Goal: Task Accomplishment & Management: Manage account settings

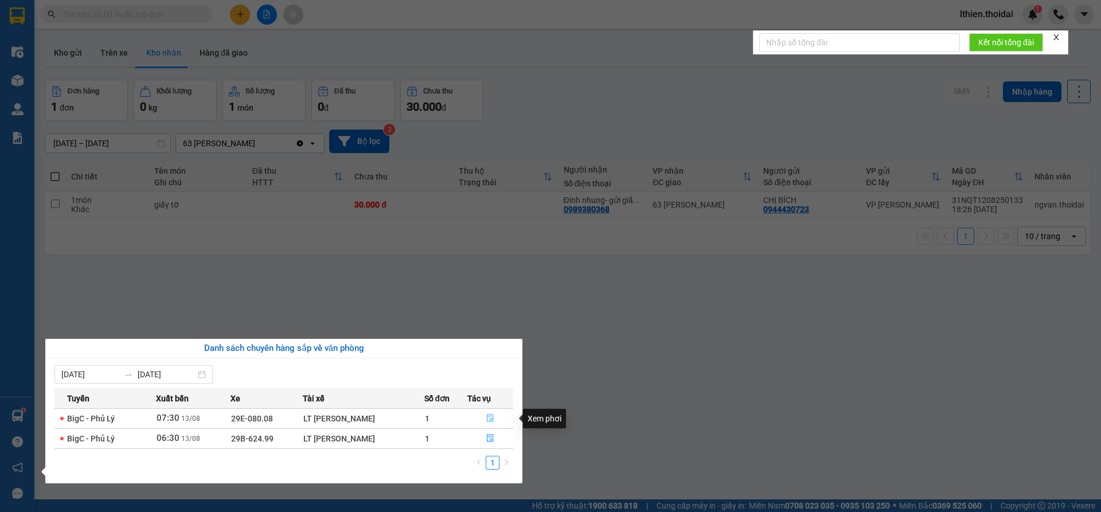
click at [490, 417] on icon "file-done" at bounding box center [490, 419] width 7 height 8
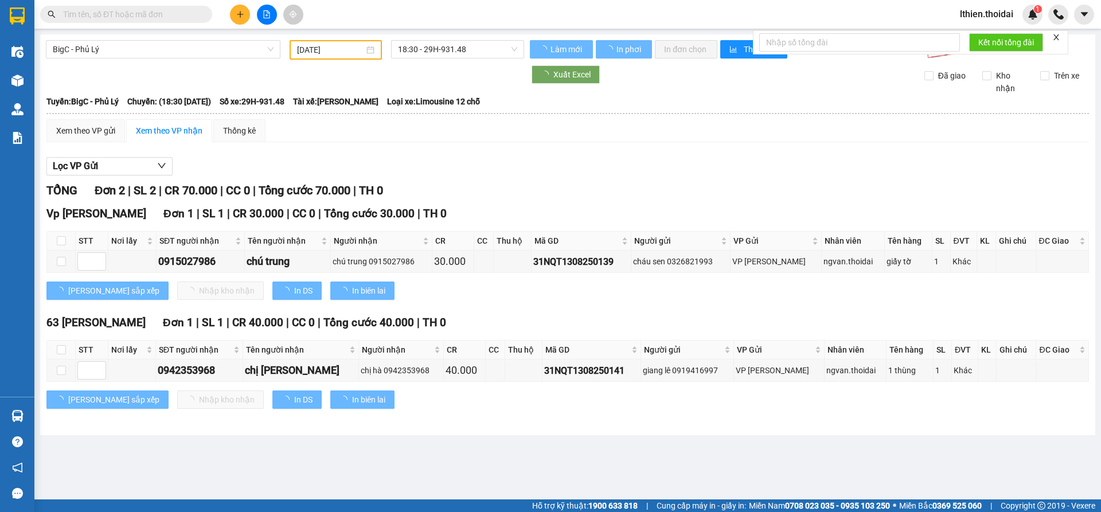
type input "[DATE]"
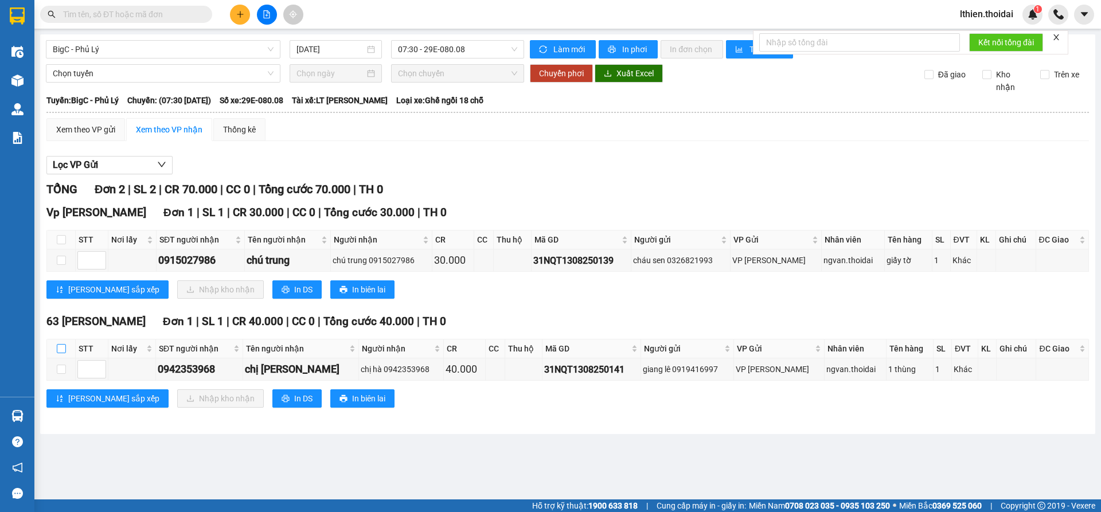
click at [62, 349] on input "checkbox" at bounding box center [61, 348] width 9 height 9
checkbox input "true"
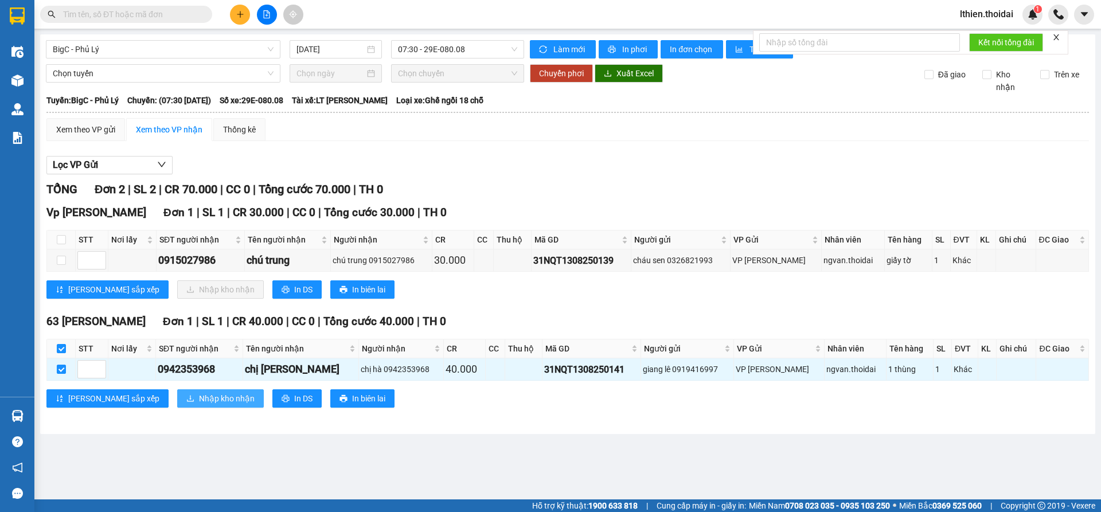
click at [199, 397] on span "Nhập kho nhận" at bounding box center [227, 398] width 56 height 13
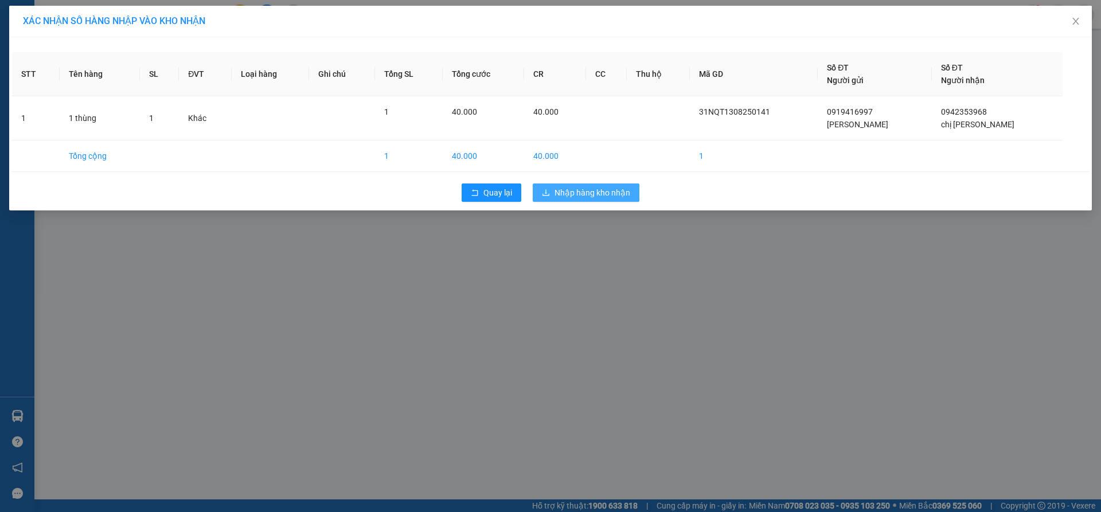
click at [568, 190] on span "Nhập hàng kho nhận" at bounding box center [592, 192] width 76 height 13
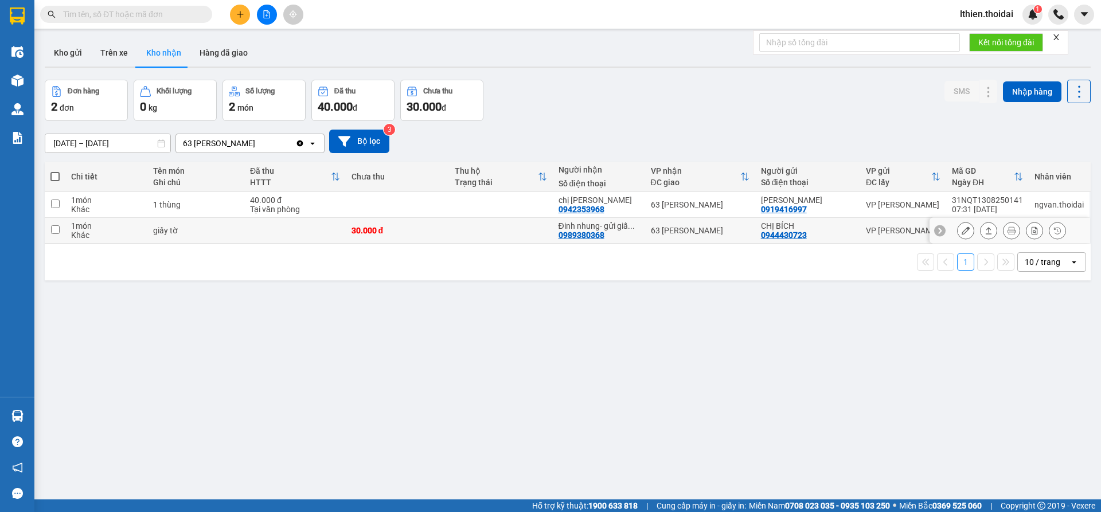
click at [56, 230] on input "checkbox" at bounding box center [55, 229] width 9 height 9
checkbox input "true"
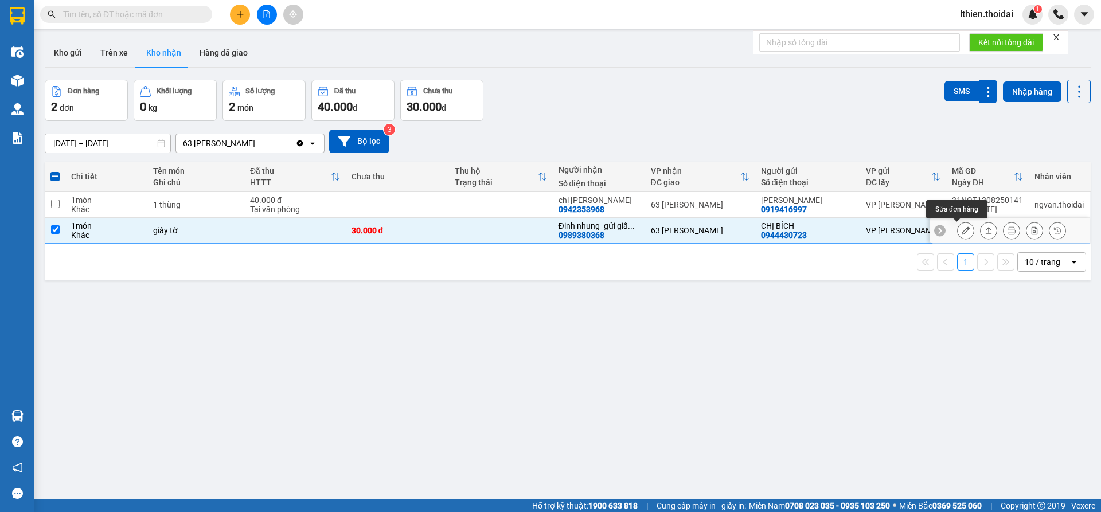
click at [961, 230] on icon at bounding box center [965, 230] width 8 height 8
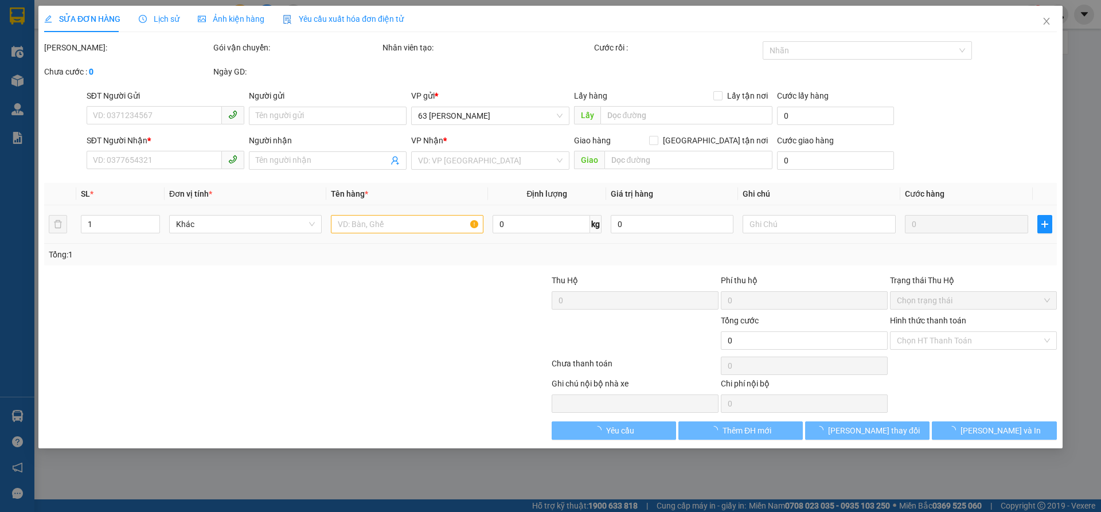
type input "0944430723"
type input "CHỊ BÍCH"
type input "0989380368"
type input "Đinh nhung- gửi giấy tờ"
type input "30.000"
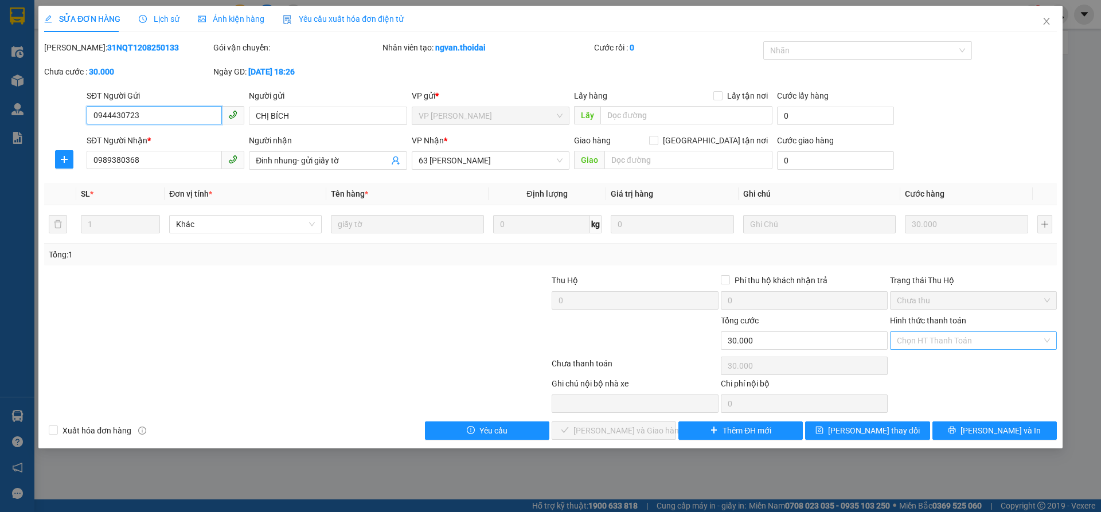
click at [1047, 339] on div "Chọn HT Thanh Toán" at bounding box center [973, 340] width 167 height 18
click at [921, 366] on div "Tại văn phòng" at bounding box center [973, 363] width 153 height 13
type input "0"
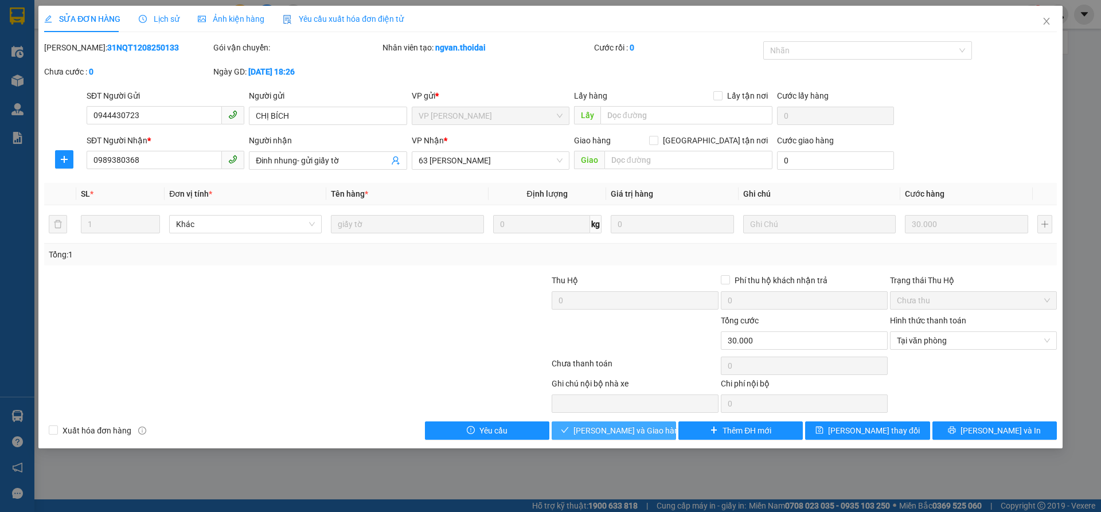
click at [633, 430] on span "[PERSON_NAME] và Giao hàng" at bounding box center [628, 430] width 110 height 13
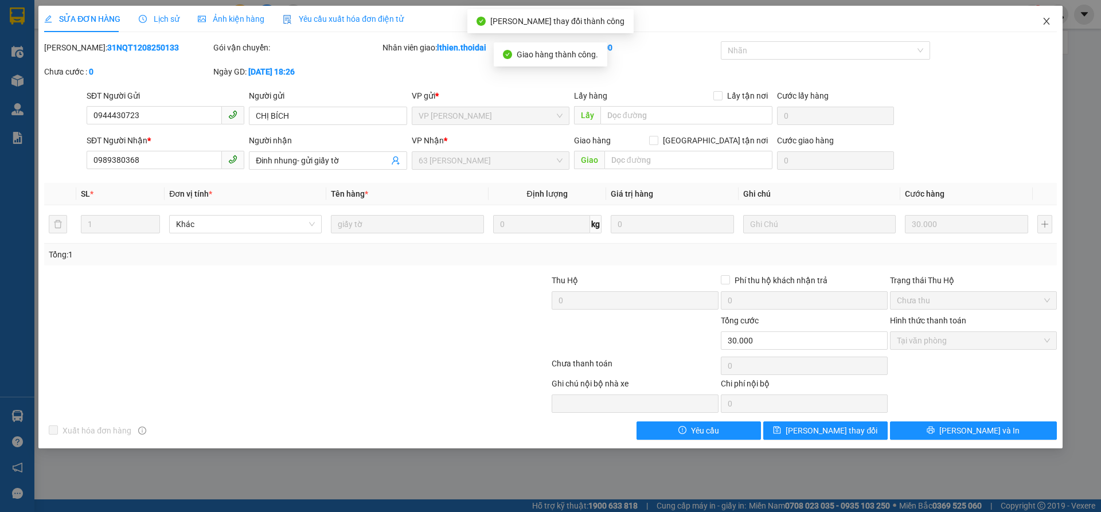
click at [1049, 19] on icon "close" at bounding box center [1046, 21] width 9 height 9
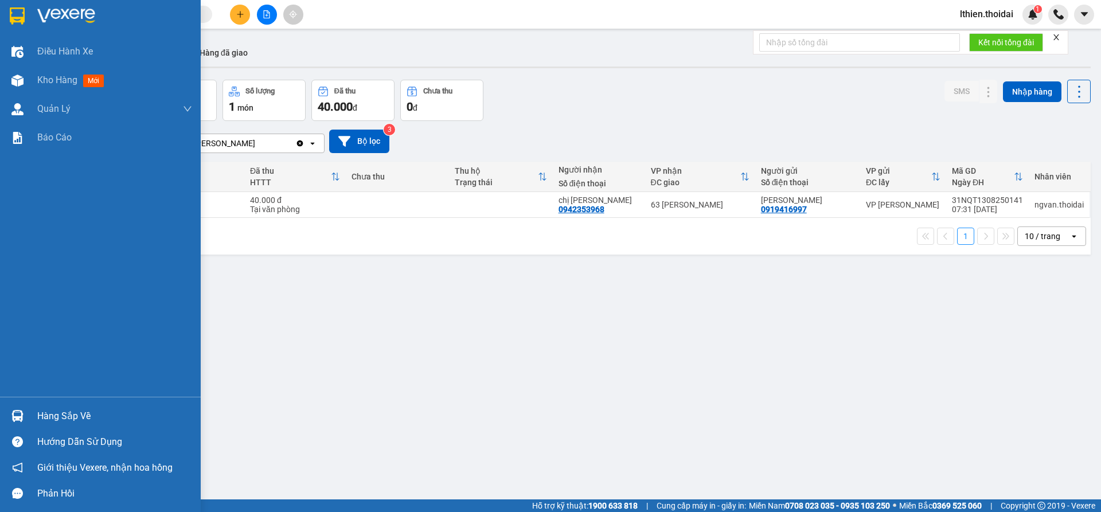
click at [38, 415] on div "Hàng sắp về" at bounding box center [114, 416] width 155 height 17
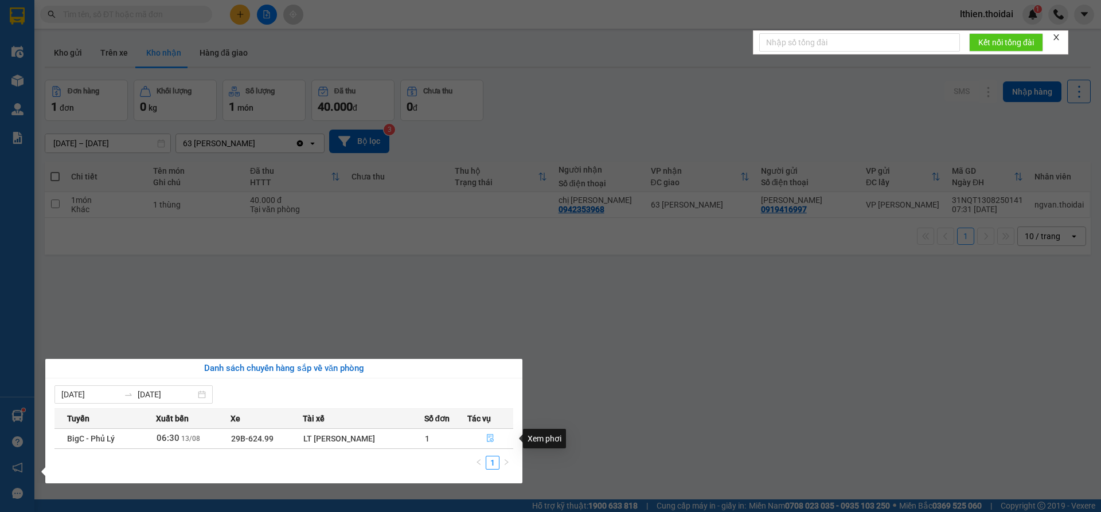
click at [490, 437] on icon "file-done" at bounding box center [490, 438] width 8 height 8
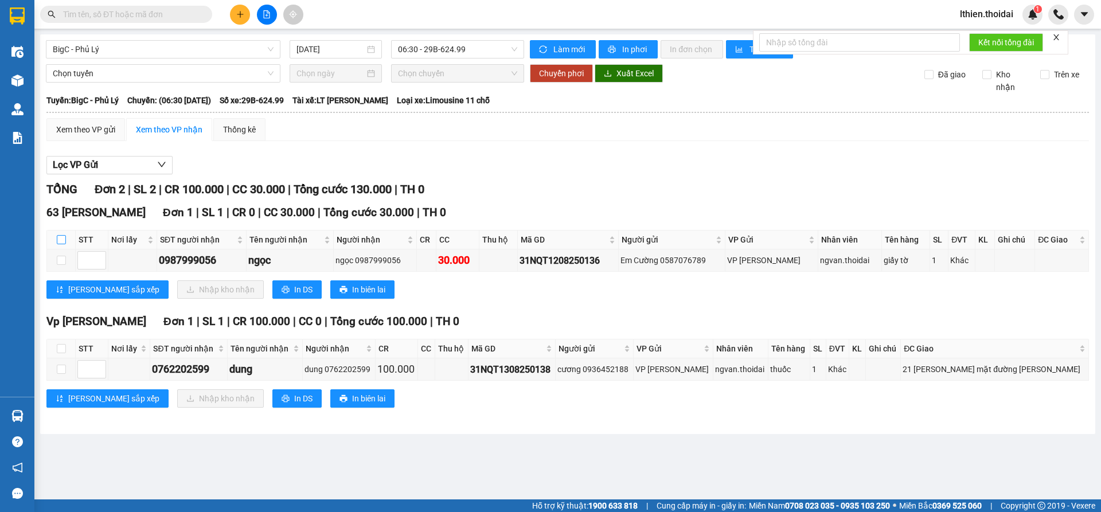
click at [61, 240] on input "checkbox" at bounding box center [61, 239] width 9 height 9
checkbox input "true"
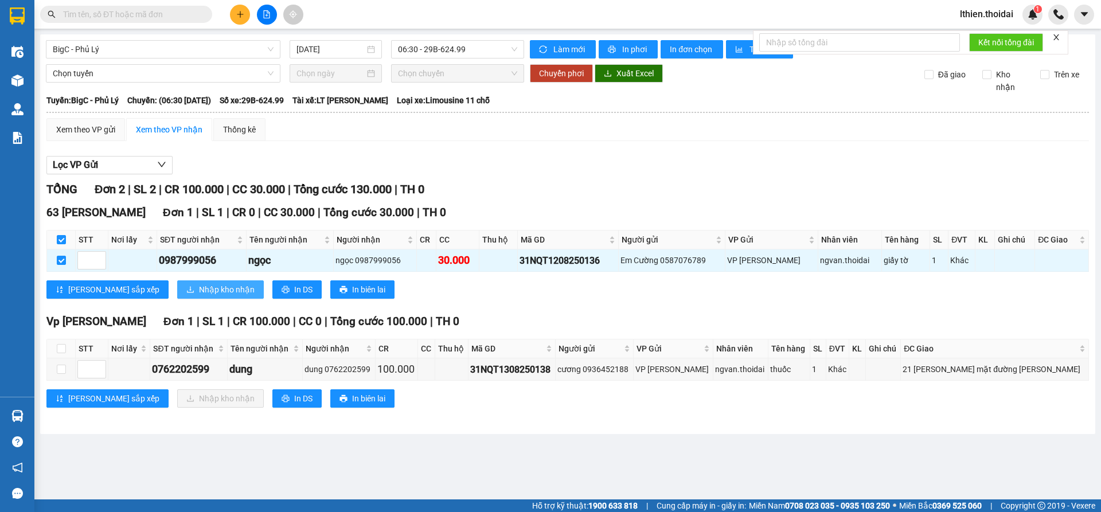
click at [199, 289] on span "Nhập kho nhận" at bounding box center [227, 289] width 56 height 13
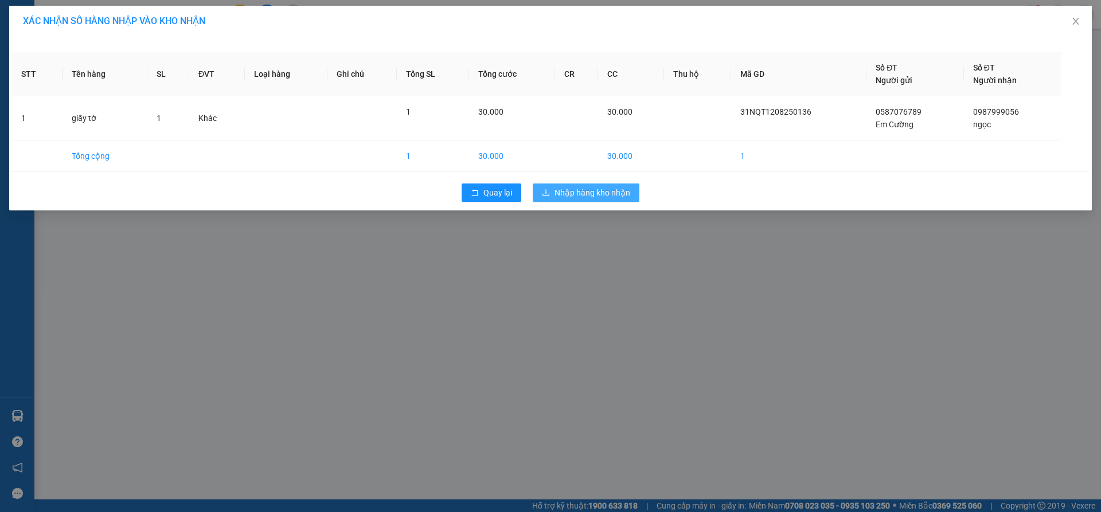
click at [568, 192] on span "Nhập hàng kho nhận" at bounding box center [592, 192] width 76 height 13
